Goal: Task Accomplishment & Management: Use online tool/utility

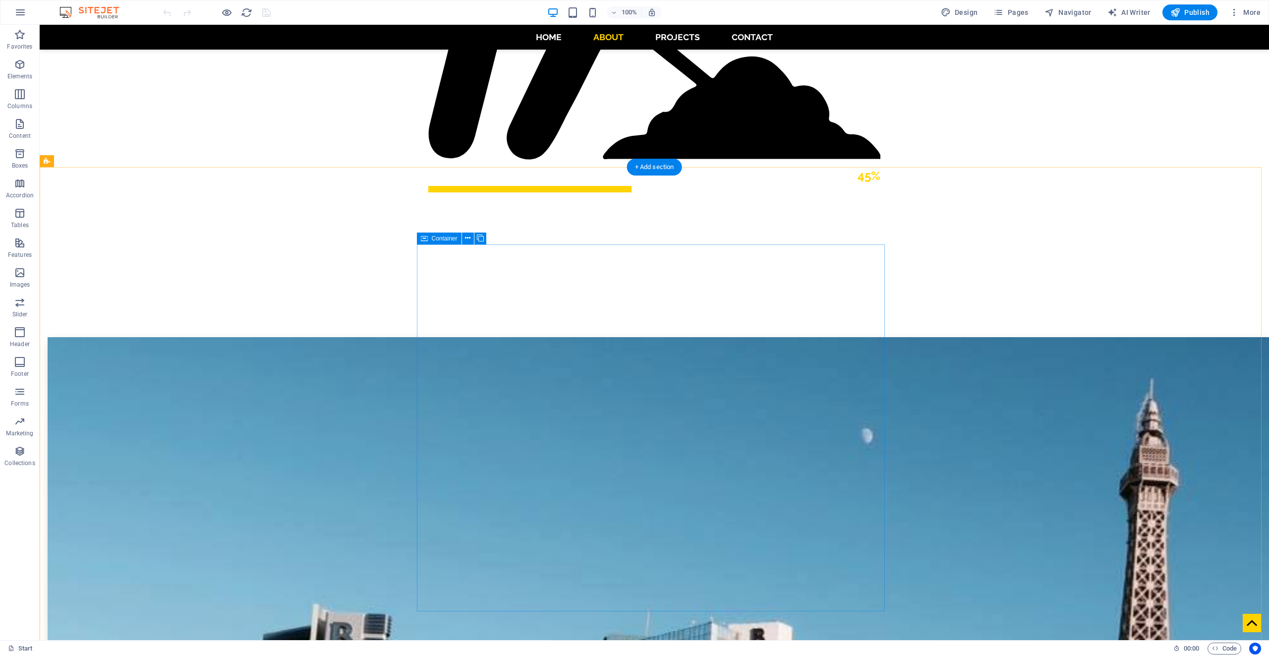
scroll to position [1288, 0]
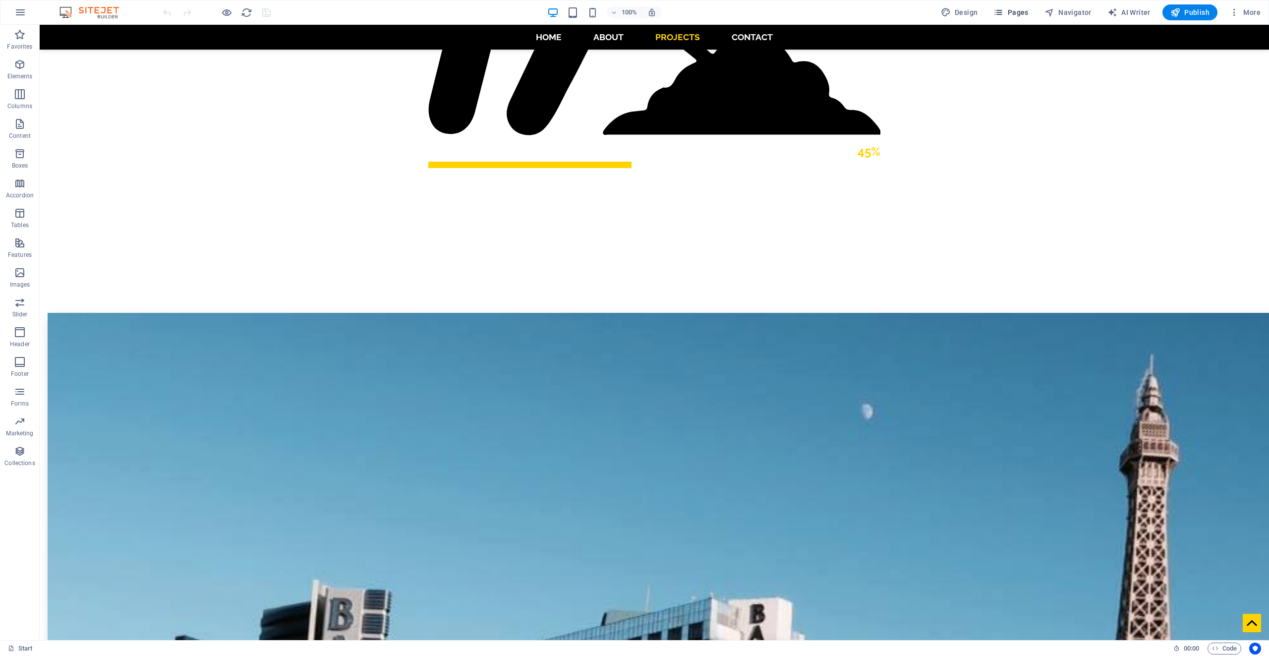
click at [1003, 10] on icon "button" at bounding box center [998, 12] width 10 height 10
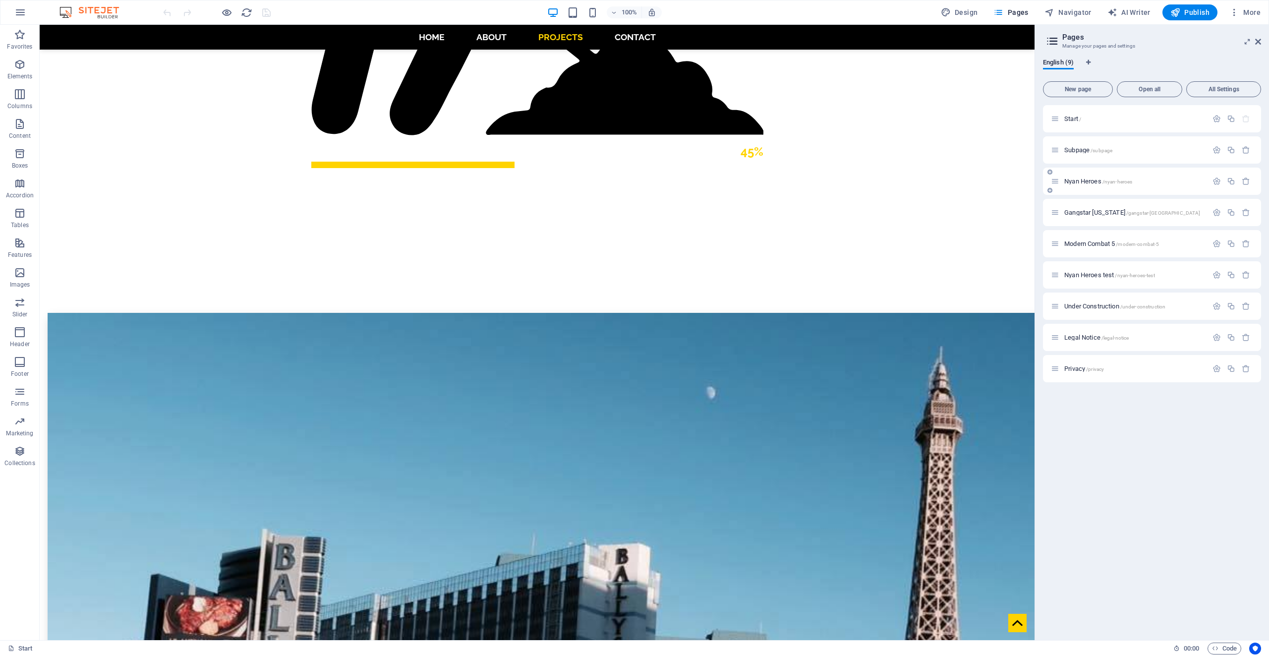
click at [1084, 178] on span "Nyan Heroes /nyan-heroes" at bounding box center [1098, 180] width 68 height 7
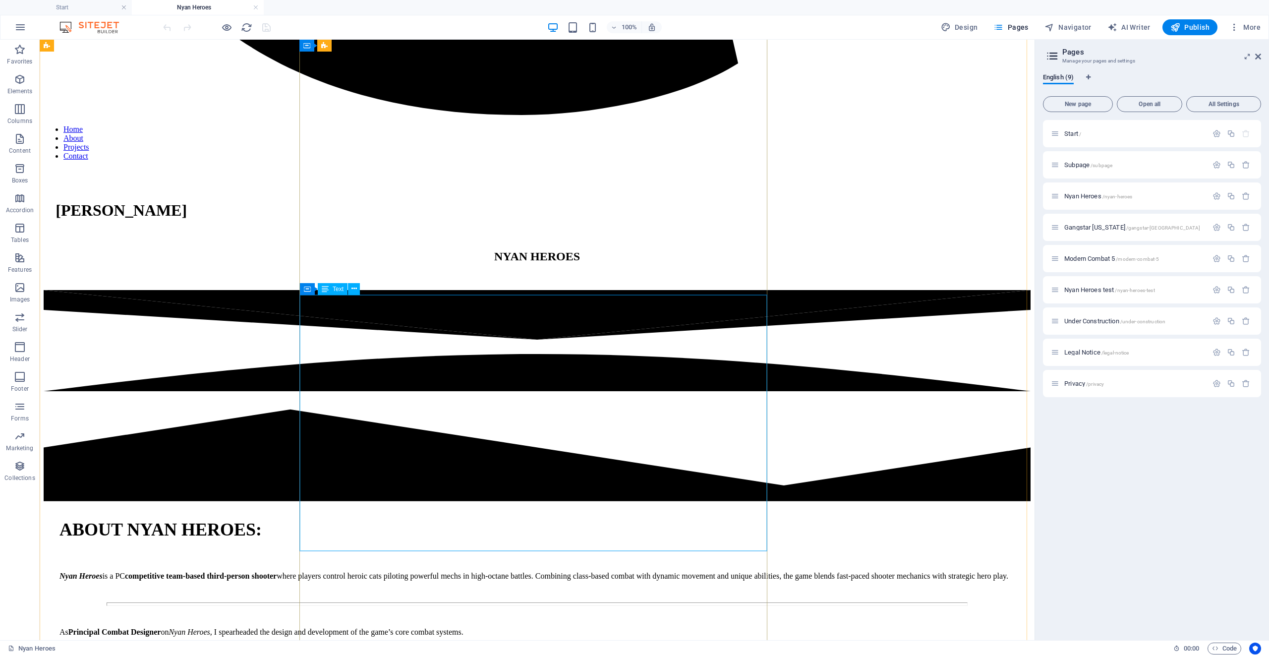
scroll to position [2478, 0]
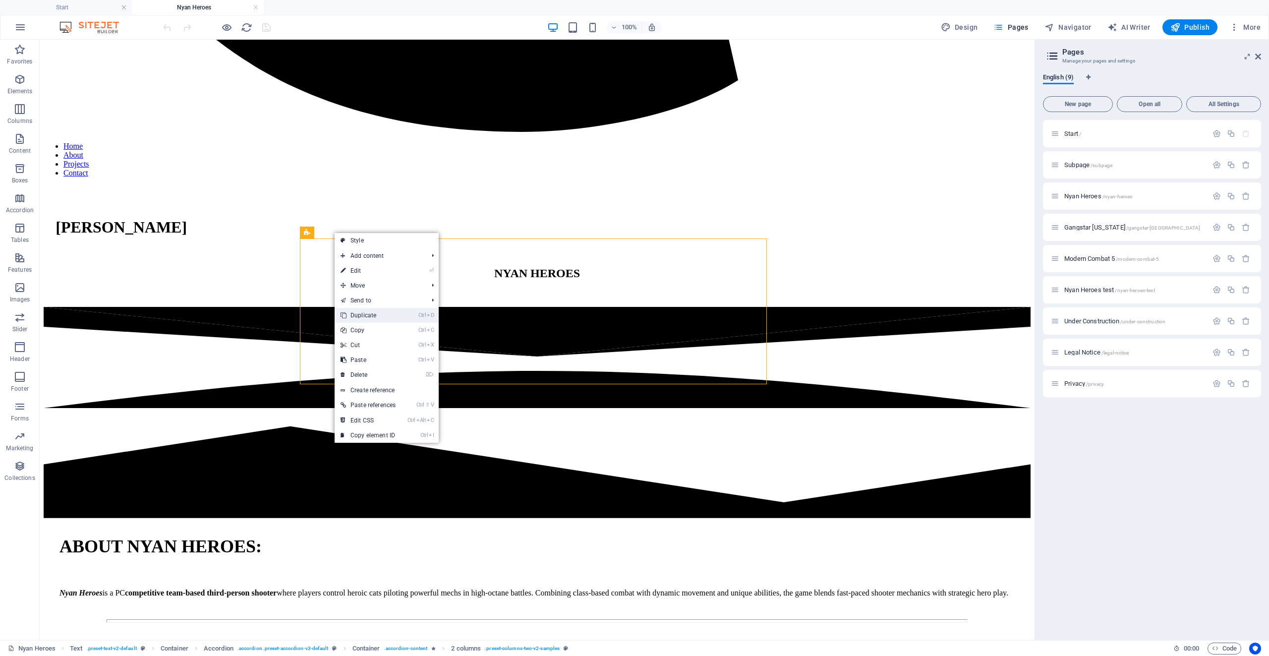
click at [357, 317] on link "Ctrl D Duplicate" at bounding box center [367, 315] width 67 height 15
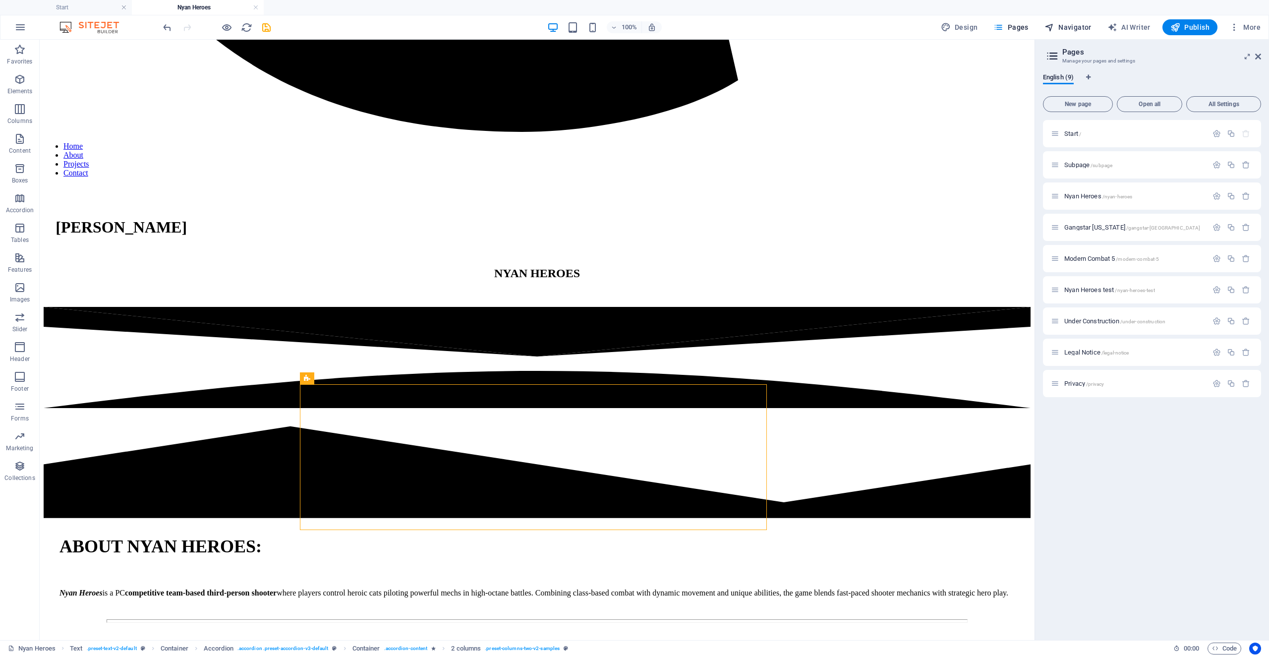
click at [1060, 28] on span "Navigator" at bounding box center [1067, 27] width 47 height 10
select select "14251131-en"
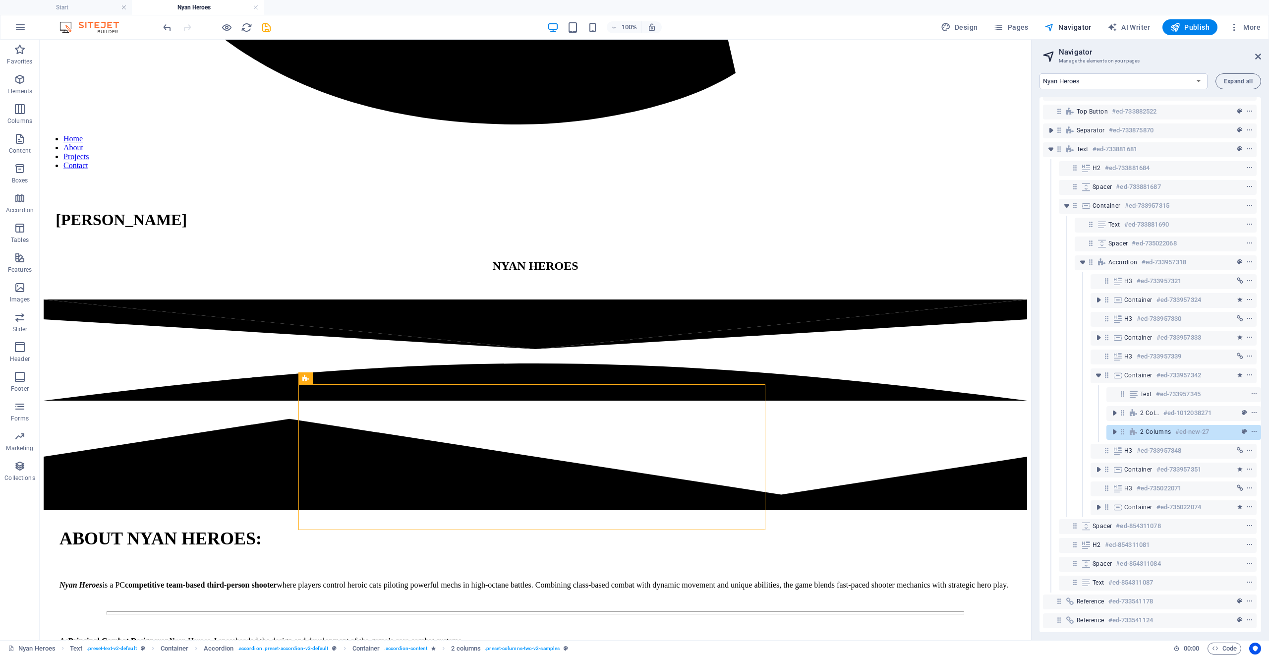
scroll to position [79, 2]
click at [1101, 502] on icon "toggle-expand" at bounding box center [1098, 507] width 10 height 10
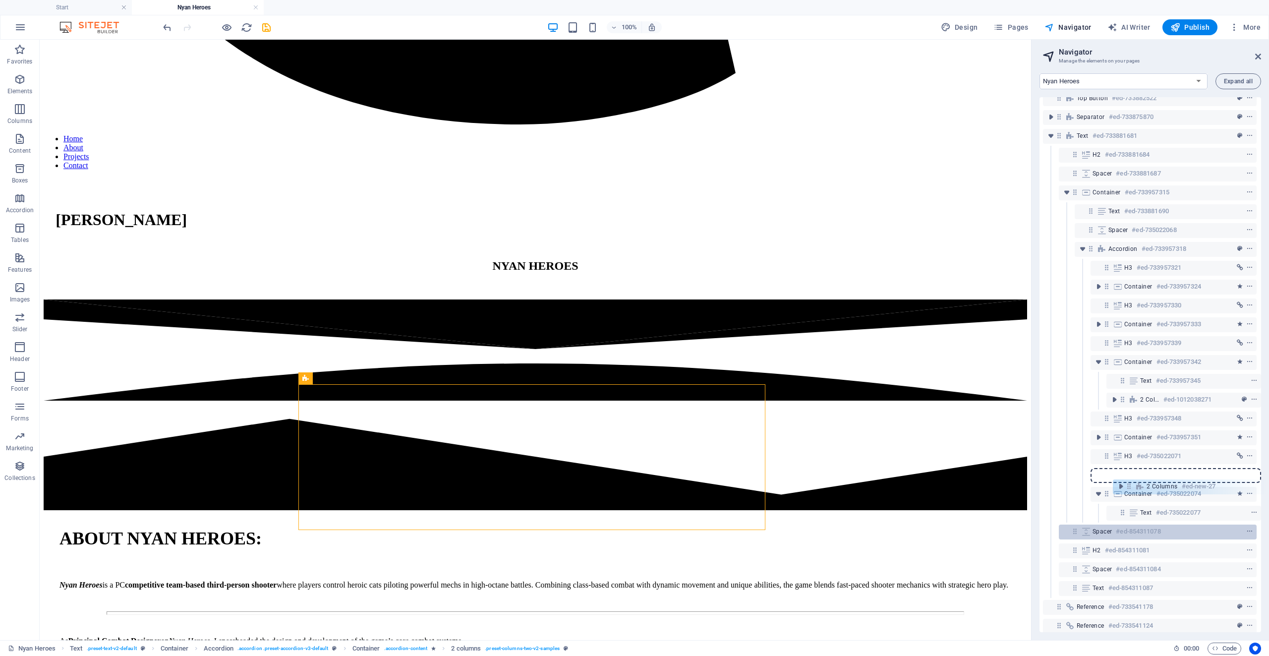
scroll to position [91, 2]
drag, startPoint x: 1120, startPoint y: 428, endPoint x: 1133, endPoint y: 505, distance: 78.9
click at [1133, 505] on div "Banner #ed-733541127 Unequal Columns #ed-734806572 Separator #ed-733831551 Text…" at bounding box center [1149, 364] width 221 height 535
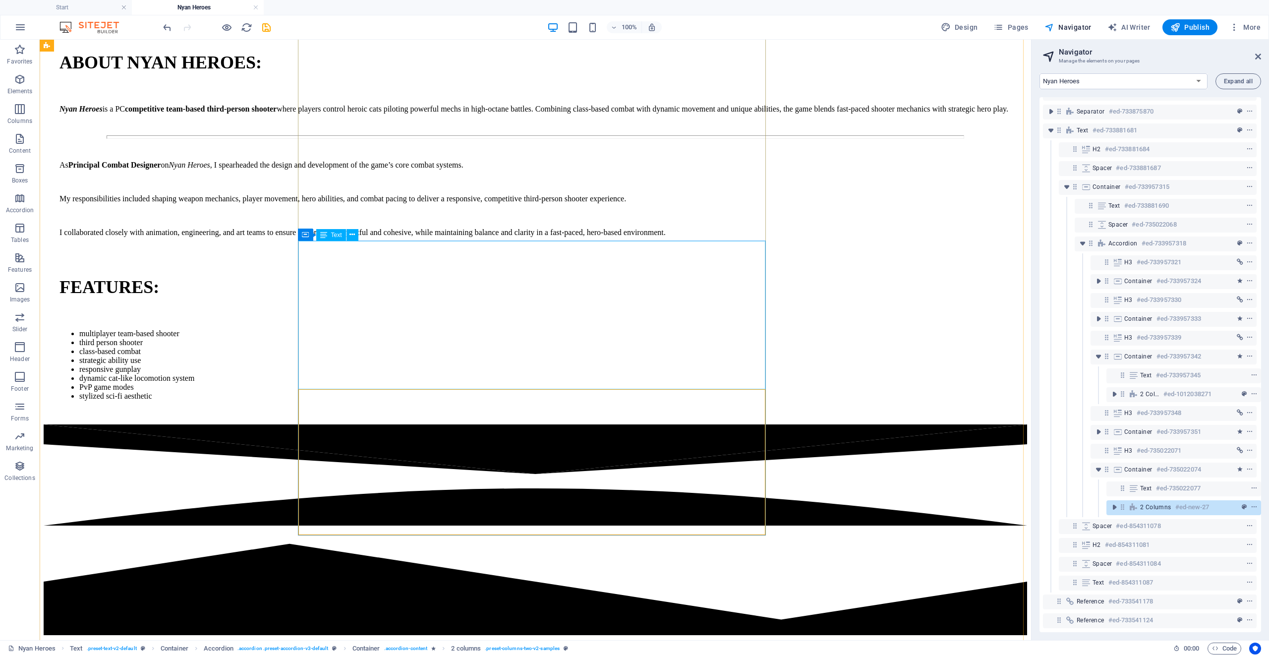
scroll to position [2937, 0]
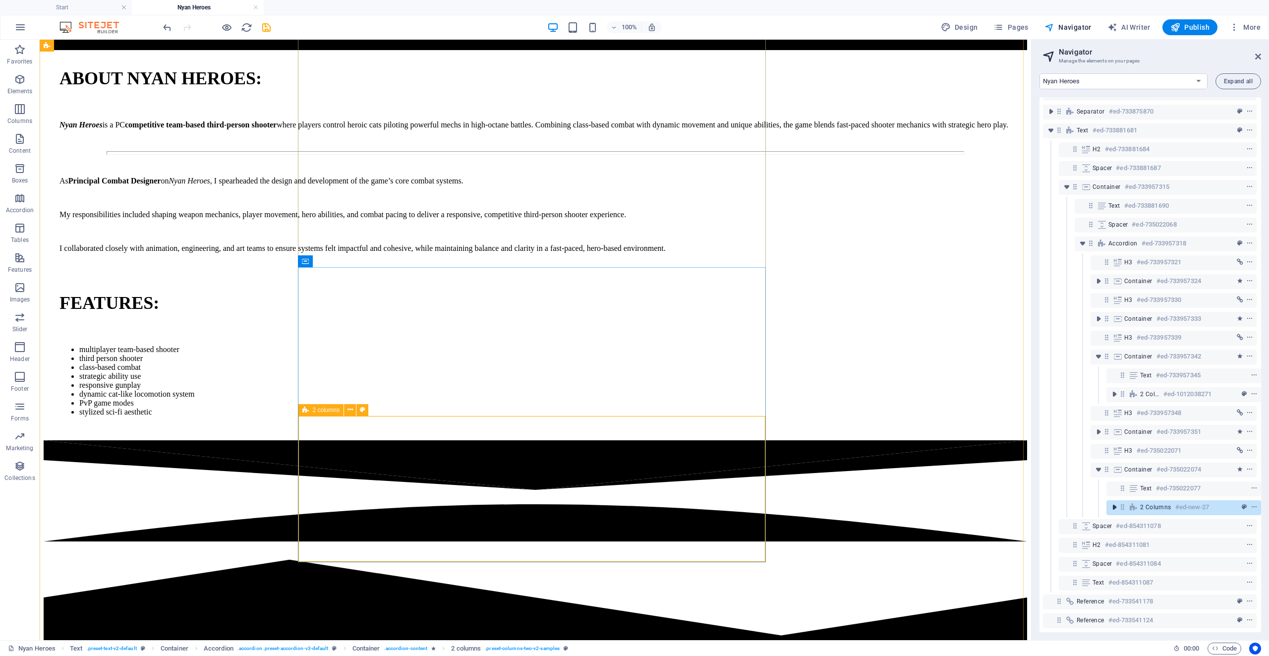
click at [1112, 504] on icon "toggle-expand" at bounding box center [1114, 507] width 10 height 10
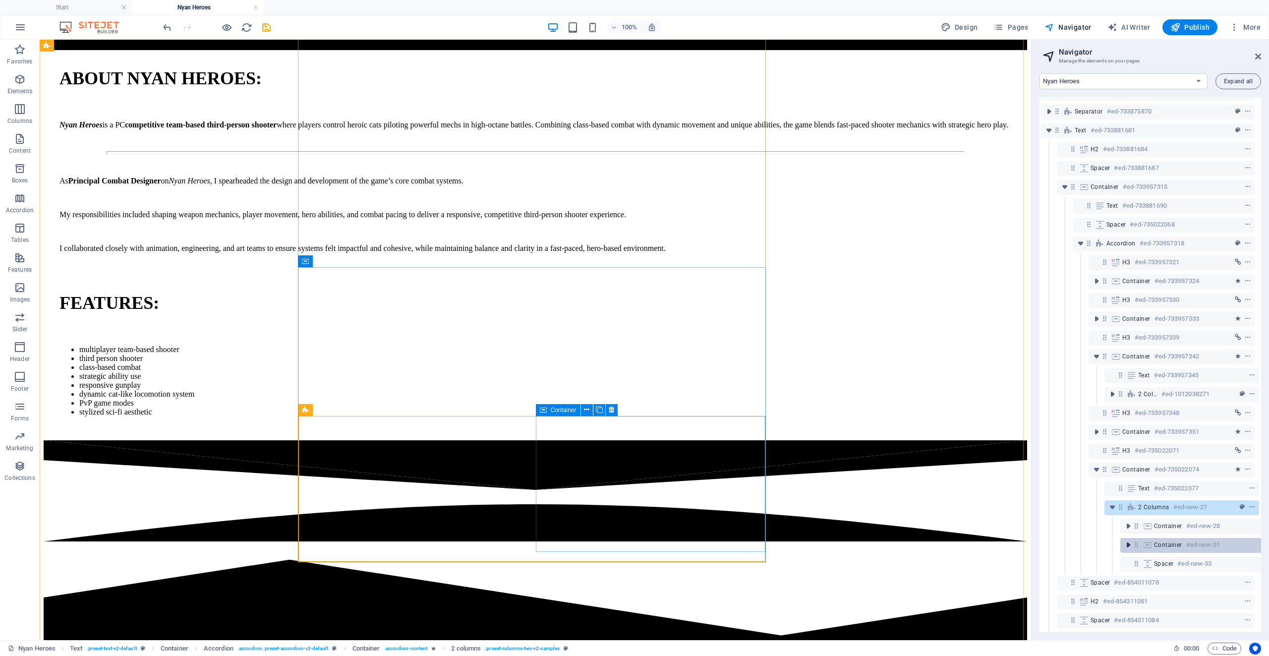
click at [1131, 546] on icon "toggle-expand" at bounding box center [1128, 545] width 10 height 10
click at [1152, 559] on icon at bounding box center [1152, 563] width 8 height 8
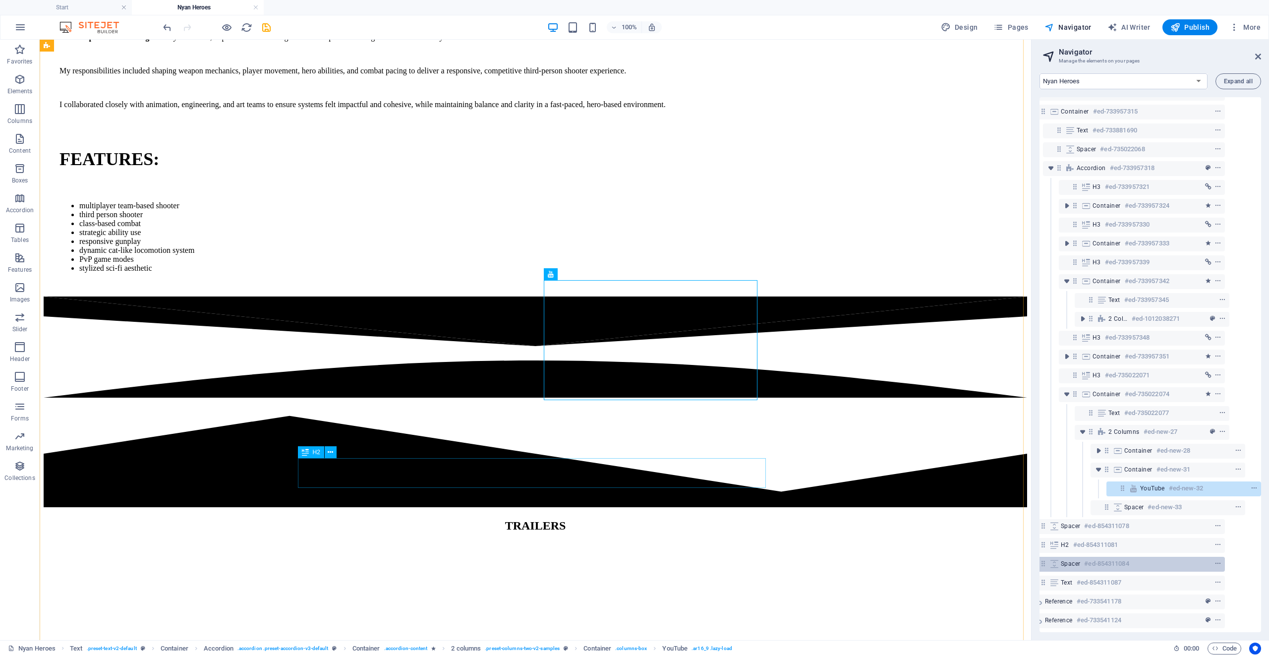
scroll to position [173, 34]
click at [1253, 485] on icon "context-menu" at bounding box center [1253, 488] width 7 height 7
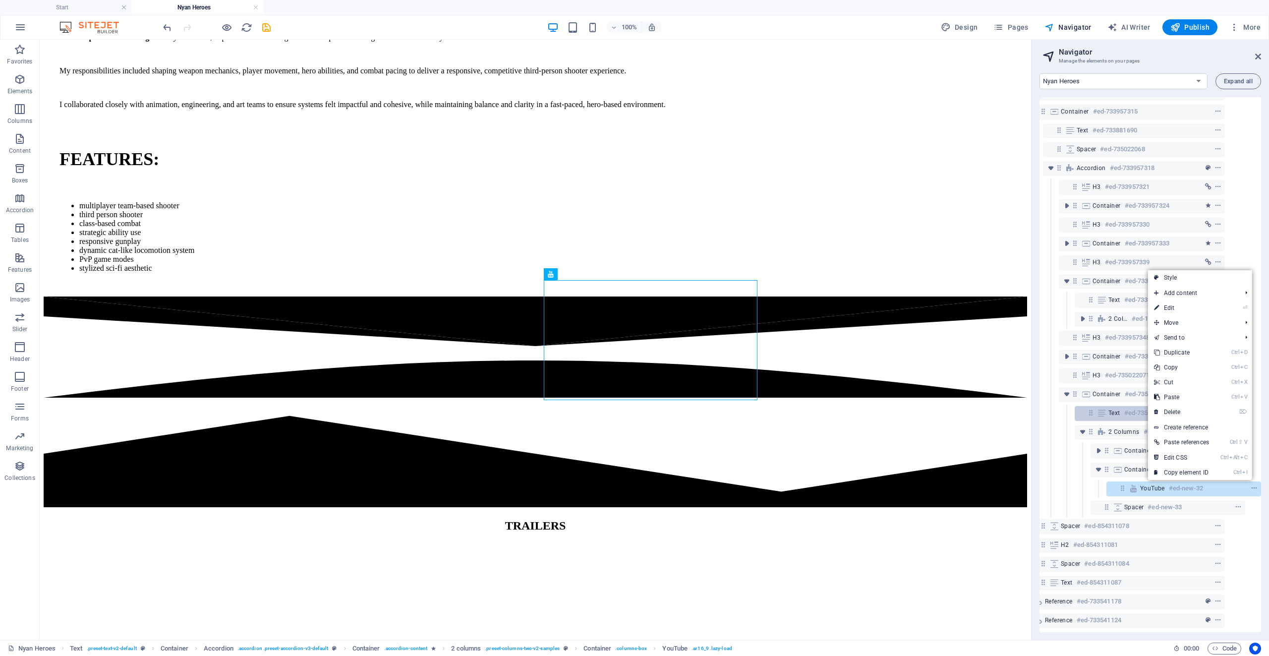
click at [1204, 409] on link "⌦ Delete" at bounding box center [1181, 411] width 67 height 15
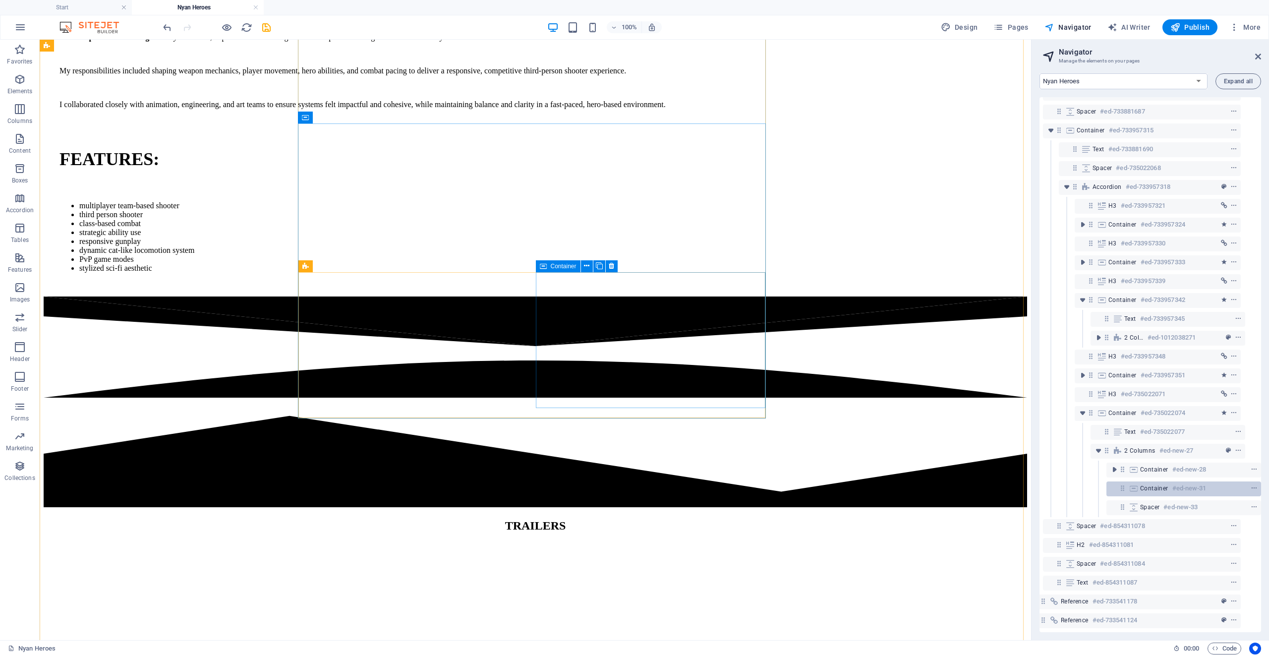
click at [1181, 484] on h6 "#ed-new-31" at bounding box center [1189, 488] width 34 height 12
click at [1250, 485] on icon "context-menu" at bounding box center [1253, 488] width 7 height 7
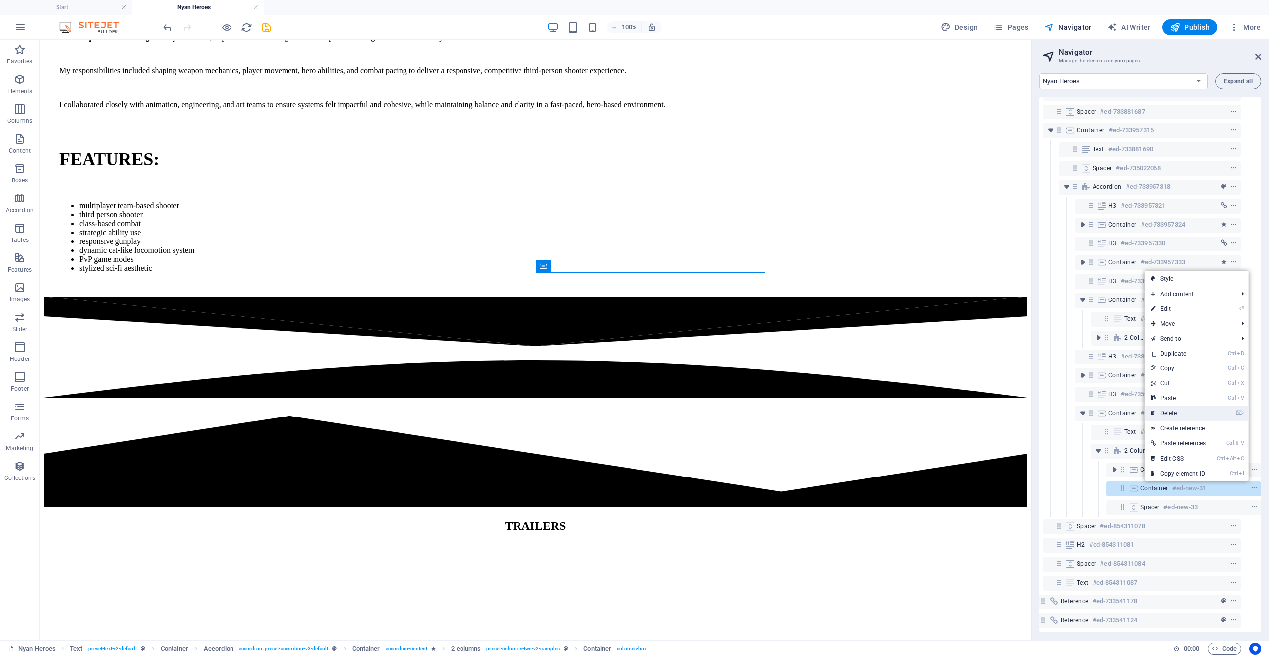
click at [1176, 406] on link "⌦ Delete" at bounding box center [1177, 412] width 67 height 15
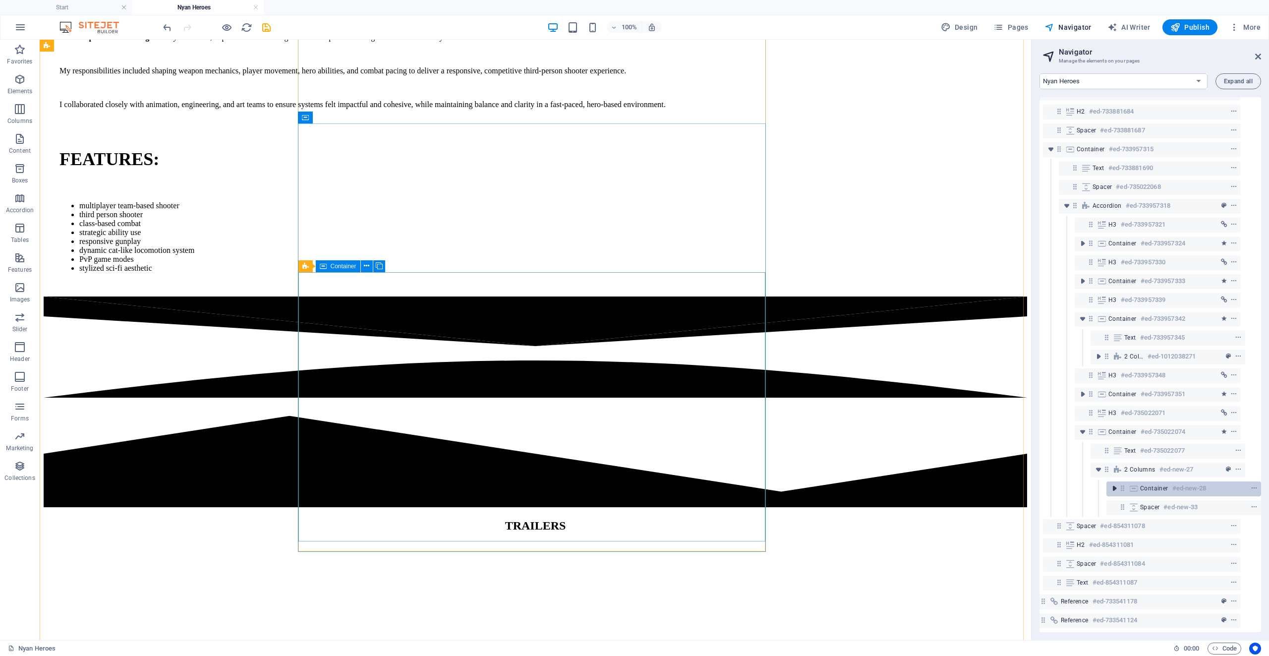
click at [1109, 483] on icon "toggle-expand" at bounding box center [1114, 488] width 10 height 10
click at [1126, 500] on icon "toggle-expand" at bounding box center [1128, 500] width 10 height 10
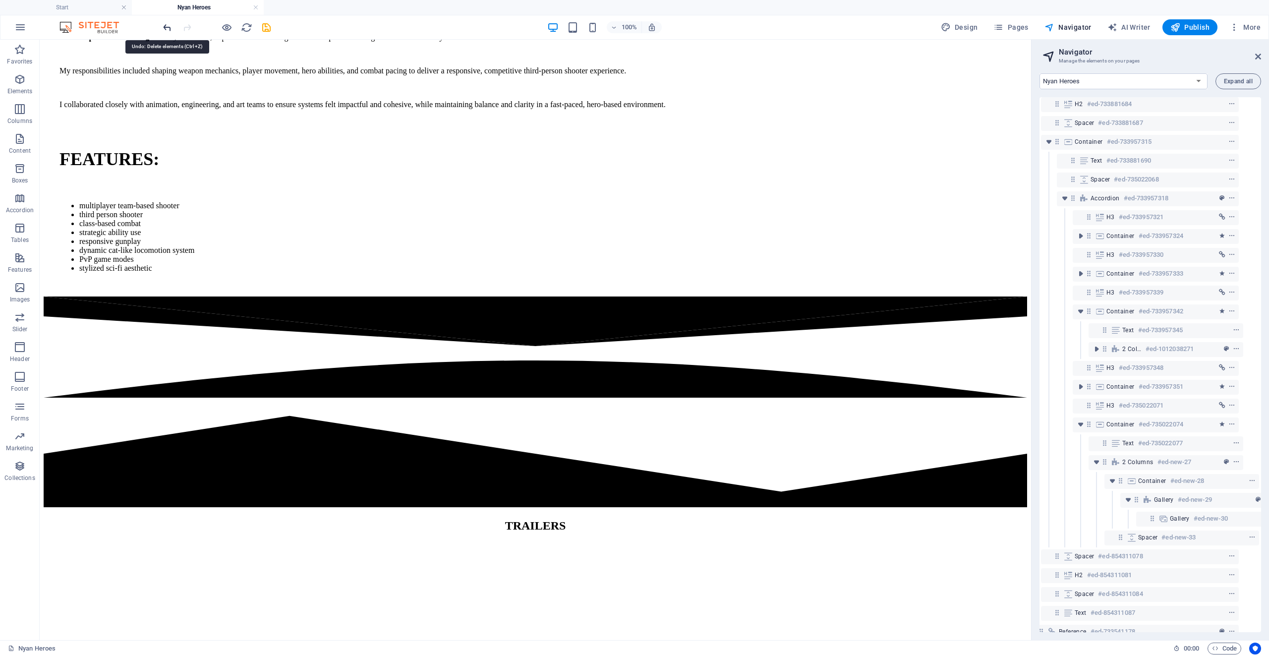
click at [168, 28] on icon "undo" at bounding box center [167, 27] width 11 height 11
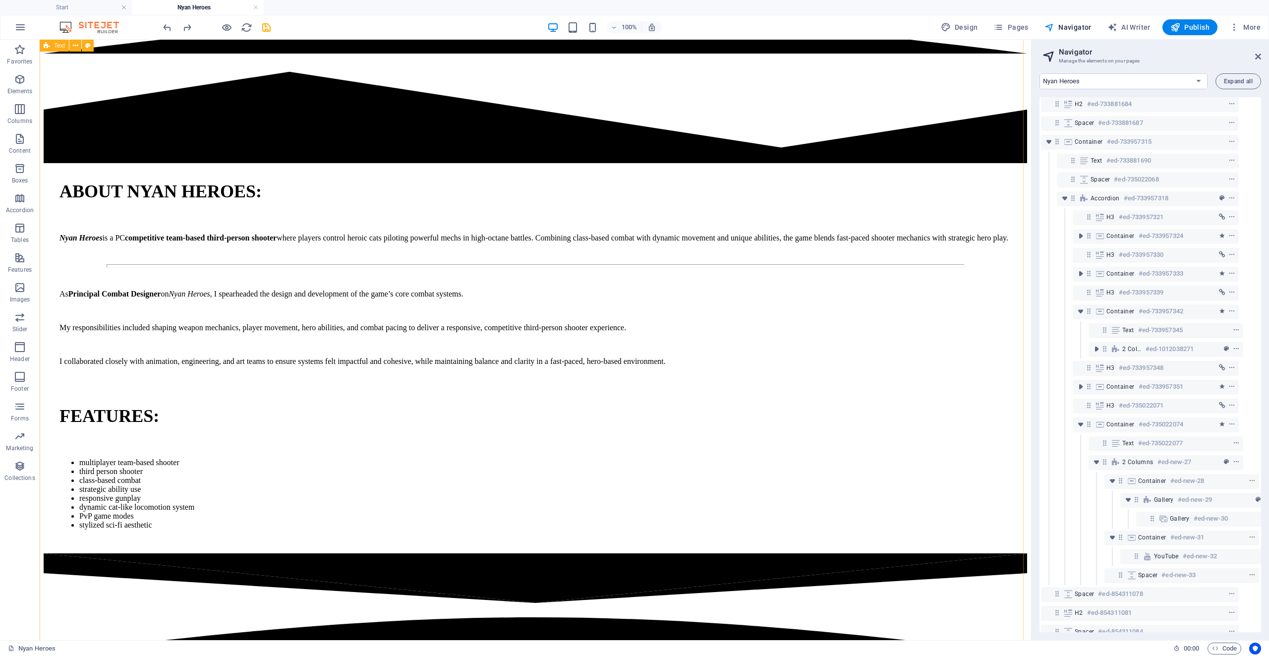
scroll to position [2734, 0]
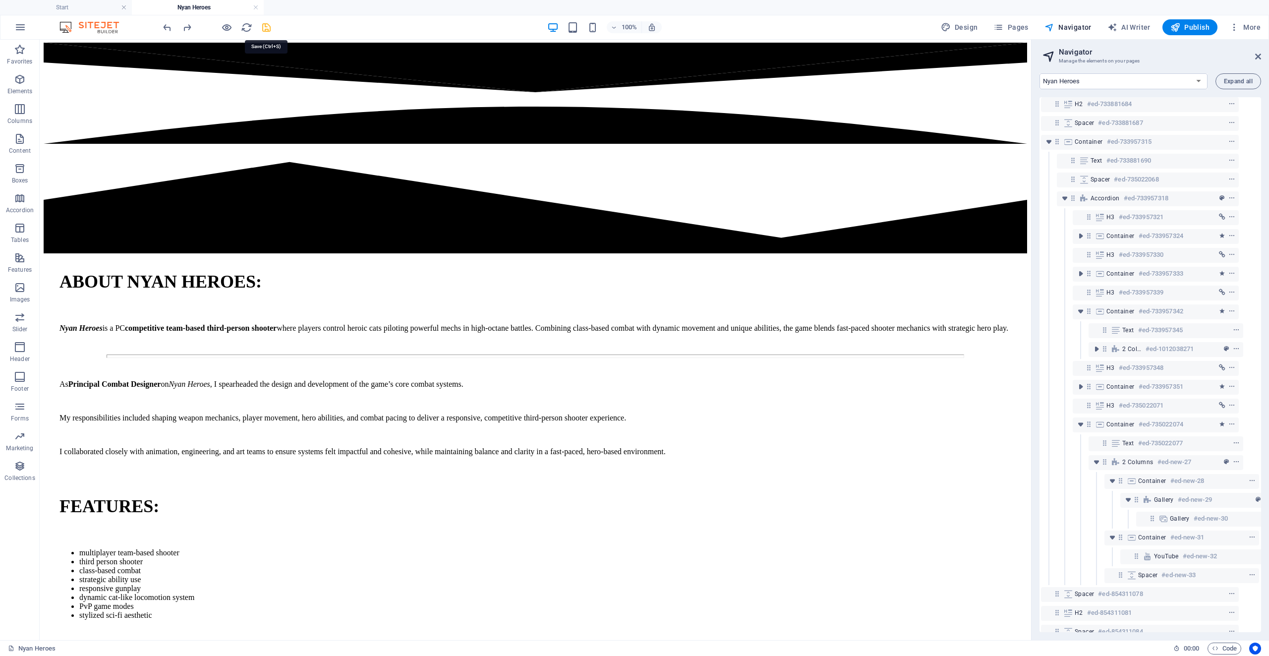
click at [267, 30] on icon "save" at bounding box center [266, 27] width 11 height 11
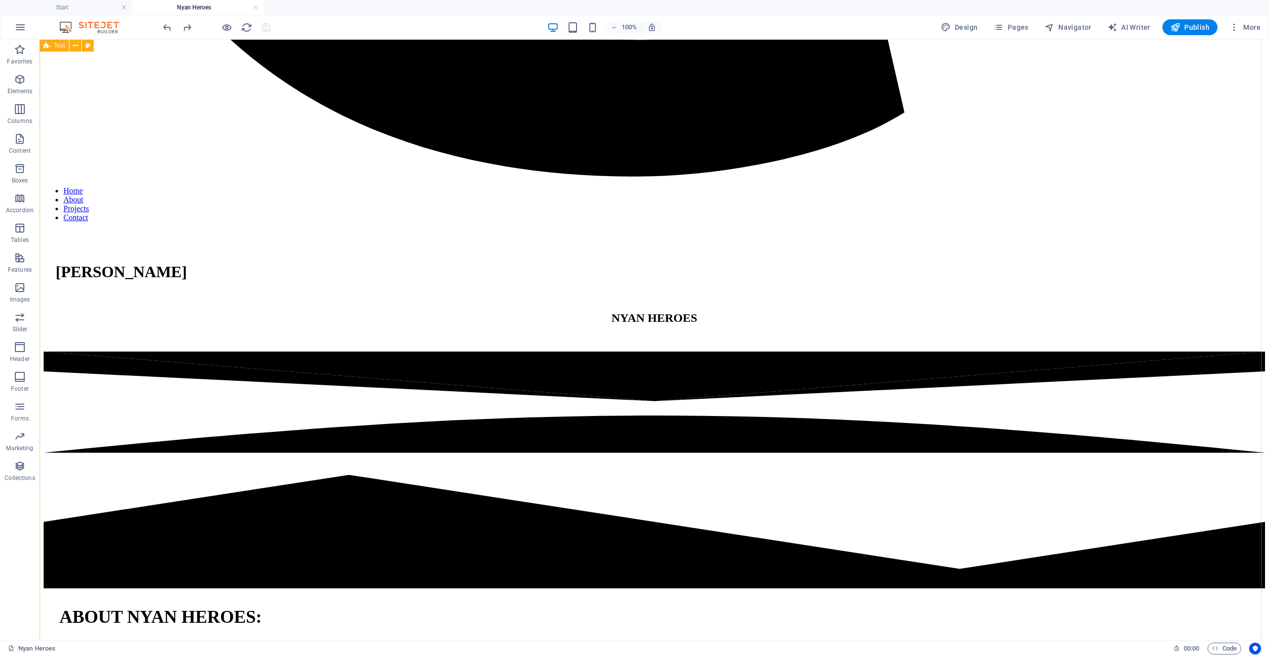
scroll to position [2883, 0]
